Goal: Navigation & Orientation: Understand site structure

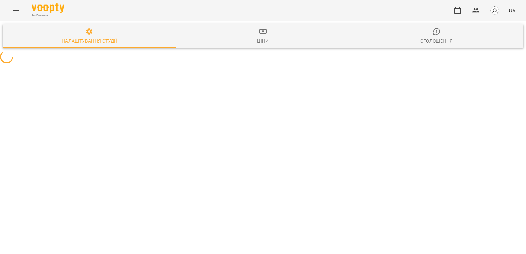
select select "**"
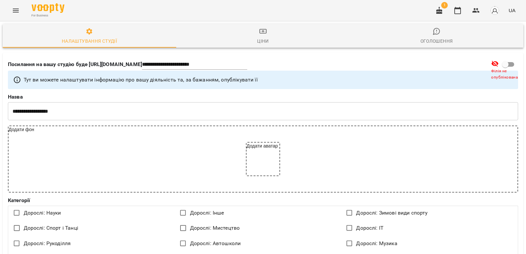
click at [14, 9] on icon "Menu" at bounding box center [16, 11] width 6 height 4
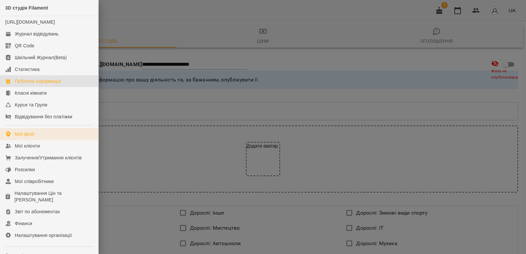
click at [43, 139] on link "Мої філії" at bounding box center [49, 134] width 98 height 12
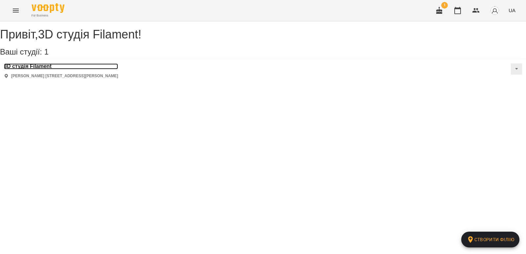
click at [51, 69] on h3 "3D студія Filament" at bounding box center [61, 66] width 114 height 6
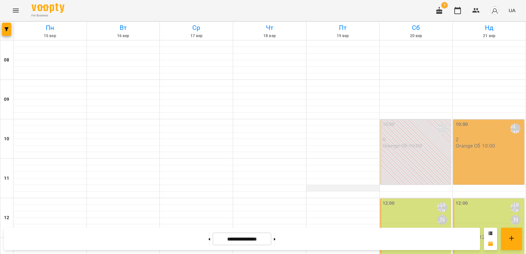
scroll to position [289, 0]
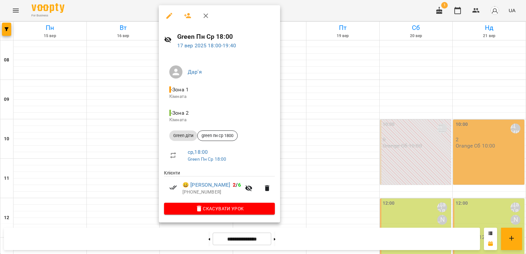
click at [341, 81] on div at bounding box center [263, 127] width 526 height 254
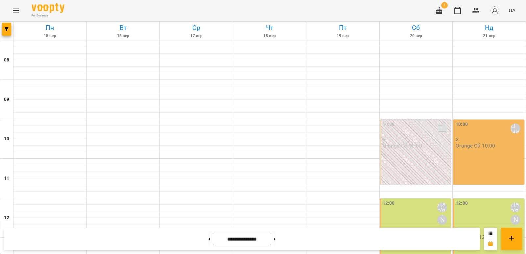
click at [439, 8] on icon "button" at bounding box center [439, 10] width 6 height 7
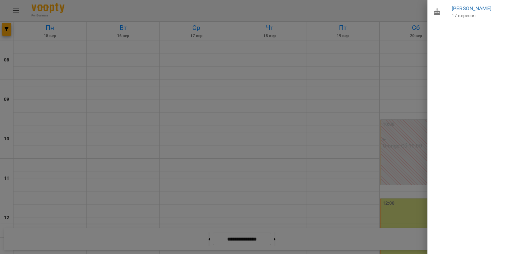
click at [409, 11] on div at bounding box center [263, 127] width 526 height 254
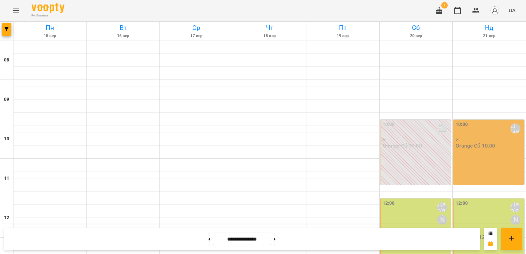
scroll to position [0, 0]
click at [17, 10] on icon "Menu" at bounding box center [16, 11] width 8 height 8
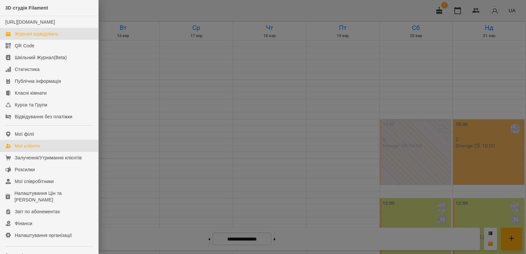
click at [32, 149] on div "Мої клієнти" at bounding box center [27, 146] width 25 height 7
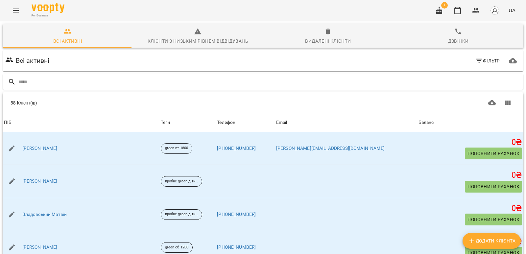
click at [15, 9] on icon "Menu" at bounding box center [16, 11] width 6 height 4
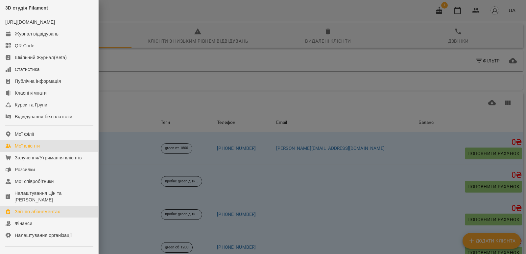
click at [44, 215] on div "Звіт по абонементах" at bounding box center [37, 211] width 45 height 7
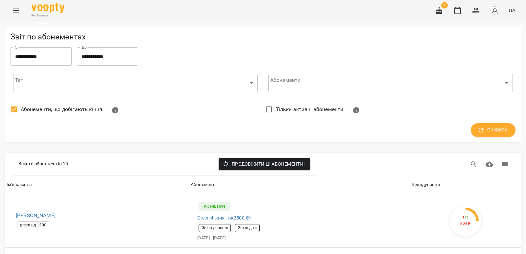
click at [14, 11] on icon "Menu" at bounding box center [16, 11] width 8 height 8
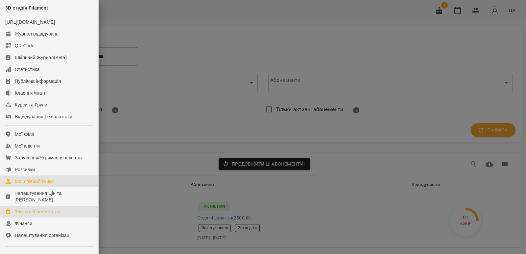
click at [38, 185] on div "Мої співробітники" at bounding box center [34, 181] width 39 height 7
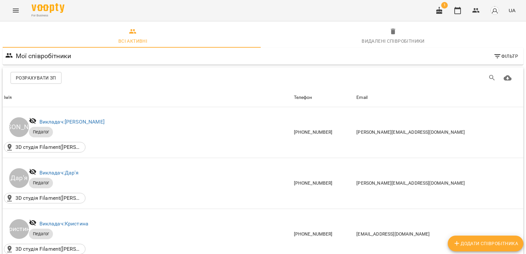
click at [19, 8] on icon "Menu" at bounding box center [16, 11] width 8 height 8
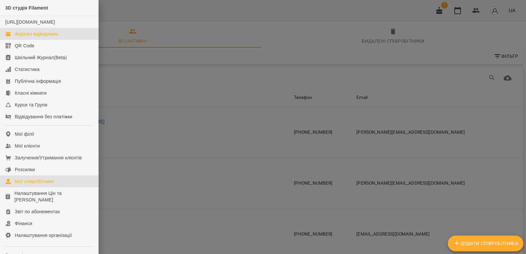
click at [30, 37] on div "Журнал відвідувань" at bounding box center [37, 34] width 44 height 7
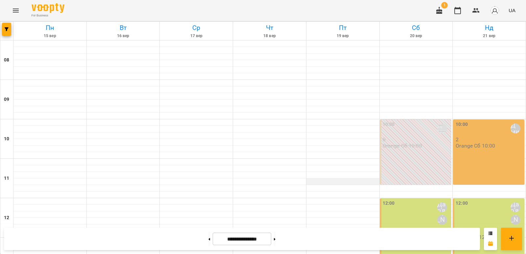
scroll to position [164, 0]
click at [275, 241] on button at bounding box center [275, 239] width 2 height 14
type input "**********"
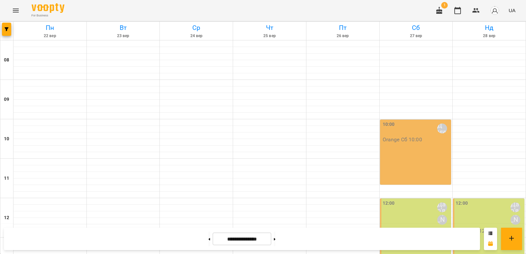
scroll to position [0, 0]
